Goal: Information Seeking & Learning: Find specific fact

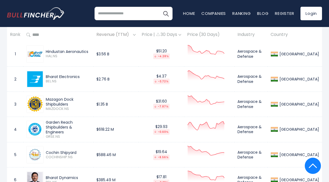
scroll to position [204, 0]
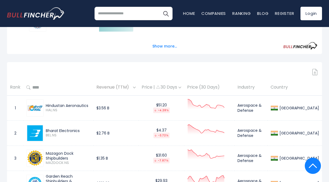
drag, startPoint x: 47, startPoint y: 105, endPoint x: 133, endPoint y: 108, distance: 86.0
click at [133, 108] on tr "1 Hindustan Aeronautics HAL.NS $3.56 B $51.20 -4.28% Aerospace & Defense India" at bounding box center [164, 107] width 315 height 25
drag, startPoint x: 133, startPoint y: 108, endPoint x: 106, endPoint y: 110, distance: 27.0
click at [90, 110] on span "HAL.NS" at bounding box center [68, 110] width 45 height 5
click at [93, 106] on td "Hindustan Aeronautics HAL.NS" at bounding box center [58, 107] width 70 height 25
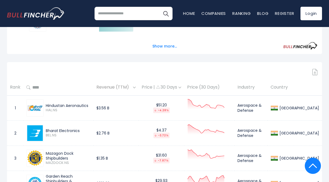
click at [78, 103] on div "Hindustan Aeronautics" at bounding box center [68, 105] width 45 height 5
drag, startPoint x: 46, startPoint y: 104, endPoint x: 92, endPoint y: 102, distance: 46.6
click at [90, 102] on div "Hindustan Aeronautics HAL.NS" at bounding box center [58, 107] width 64 height 17
copy div "Hindustan Aeronautics"
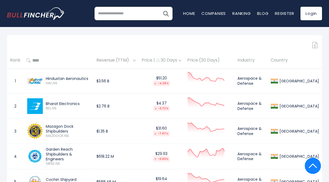
drag, startPoint x: 100, startPoint y: 127, endPoint x: 41, endPoint y: 127, distance: 58.7
click at [41, 127] on div "Mazagon Dock Shipbuilders MAZDOCK.NS" at bounding box center [58, 130] width 64 height 17
copy div "Mazagon Dock Shipbuilders"
drag, startPoint x: 80, startPoint y: 155, endPoint x: 44, endPoint y: 149, distance: 37.1
click at [44, 149] on div "Garden Reach Shipbuilders & Engineers GRSE.NS" at bounding box center [67, 156] width 47 height 19
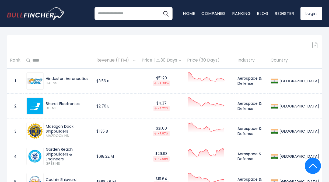
copy div "Garden Reach Shipbuilders & Engineers"
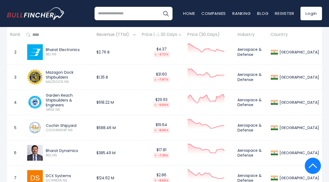
drag, startPoint x: 79, startPoint y: 124, endPoint x: 46, endPoint y: 125, distance: 33.4
click at [46, 125] on div "Cochin Shipyard COCHINSHIP.NS" at bounding box center [67, 127] width 47 height 9
copy div "Cochin Shipyard"
drag, startPoint x: 81, startPoint y: 150, endPoint x: 44, endPoint y: 150, distance: 37.4
click at [44, 150] on div "Bharat Dynamics BDL.NS" at bounding box center [67, 152] width 47 height 9
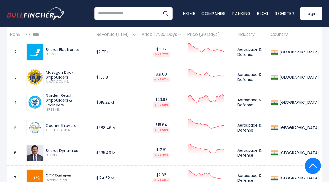
copy div "Bharat Dynamics"
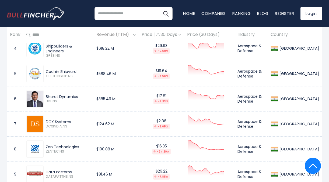
drag, startPoint x: 72, startPoint y: 121, endPoint x: 43, endPoint y: 119, distance: 28.6
click at [43, 119] on div "DCX Systems DCXINDIA.NS" at bounding box center [58, 123] width 64 height 17
copy div "DCX Systems"
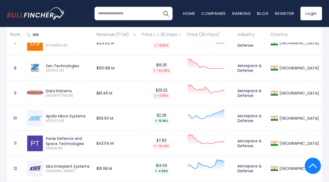
scroll to position [474, 0]
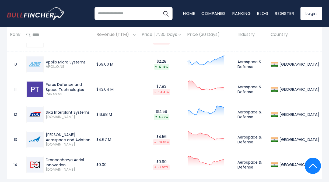
drag, startPoint x: 89, startPoint y: 135, endPoint x: 46, endPoint y: 135, distance: 43.1
click at [46, 135] on div "[PERSON_NAME] Aerospace and Aviation" at bounding box center [68, 137] width 45 height 10
copy div "[PERSON_NAME] Aerospace and Aviation"
drag, startPoint x: 78, startPoint y: 89, endPoint x: 43, endPoint y: 85, distance: 34.9
click at [43, 85] on div "Paras Defence and Space Technologies PARAS.NS" at bounding box center [58, 89] width 64 height 17
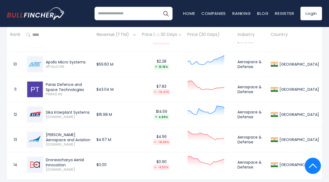
copy div "Paras Defence and Space Technologies"
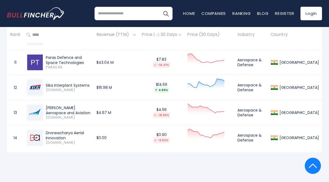
drag, startPoint x: 104, startPoint y: 109, endPoint x: 46, endPoint y: 110, distance: 58.2
click at [46, 110] on div "[PERSON_NAME] Aerospace and Aviation" at bounding box center [68, 110] width 45 height 10
copy div "[PERSON_NAME] Aerospace and Aviation"
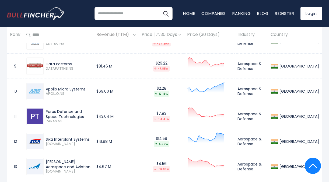
drag, startPoint x: 85, startPoint y: 88, endPoint x: 39, endPoint y: 86, distance: 45.9
click at [39, 86] on div "Apollo Micro Systems APOLLO.NS" at bounding box center [58, 90] width 64 height 17
copy div "Apollo Micro Systems"
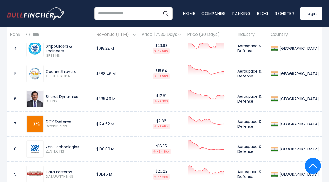
scroll to position [204, 0]
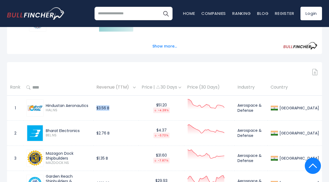
drag, startPoint x: 116, startPoint y: 104, endPoint x: 131, endPoint y: 105, distance: 14.9
click at [131, 105] on td "$3.56 B" at bounding box center [115, 107] width 45 height 25
drag, startPoint x: 133, startPoint y: 131, endPoint x: 115, endPoint y: 133, distance: 17.6
click at [115, 133] on td "$2.76 B" at bounding box center [115, 132] width 45 height 25
drag, startPoint x: 127, startPoint y: 158, endPoint x: 115, endPoint y: 158, distance: 12.1
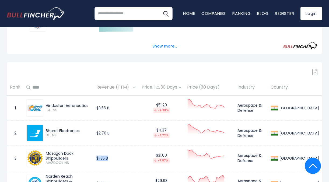
click at [115, 158] on td "$1.35 B" at bounding box center [115, 157] width 45 height 25
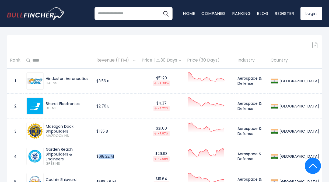
drag, startPoint x: 138, startPoint y: 156, endPoint x: 120, endPoint y: 157, distance: 17.8
click at [120, 157] on td "$618.22 M" at bounding box center [115, 155] width 45 height 25
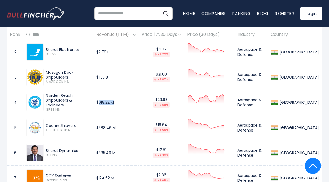
drag, startPoint x: 137, startPoint y: 127, endPoint x: 112, endPoint y: 128, distance: 24.8
click at [112, 128] on tr "5 Cochin Shipyard COCHINSHIP.NS $588.46 M $19.64 -8.56% Aerospace & Defense Ind…" at bounding box center [164, 127] width 315 height 25
drag, startPoint x: 138, startPoint y: 150, endPoint x: 117, endPoint y: 151, distance: 21.1
click at [117, 151] on td "$385.49 M" at bounding box center [115, 152] width 45 height 25
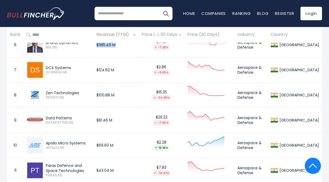
scroll to position [420, 0]
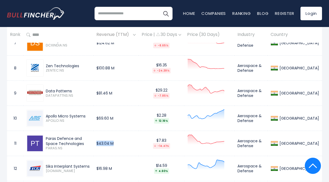
drag, startPoint x: 136, startPoint y: 145, endPoint x: 117, endPoint y: 144, distance: 19.4
click at [117, 144] on td "$43.04 M" at bounding box center [115, 143] width 45 height 25
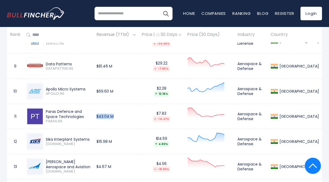
scroll to position [474, 0]
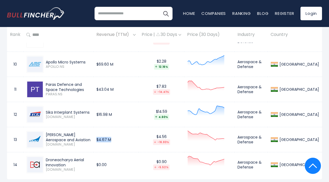
drag, startPoint x: 132, startPoint y: 140, endPoint x: 118, endPoint y: 140, distance: 13.7
click at [118, 140] on td "$4.67 M" at bounding box center [115, 139] width 45 height 25
